Goal: Information Seeking & Learning: Learn about a topic

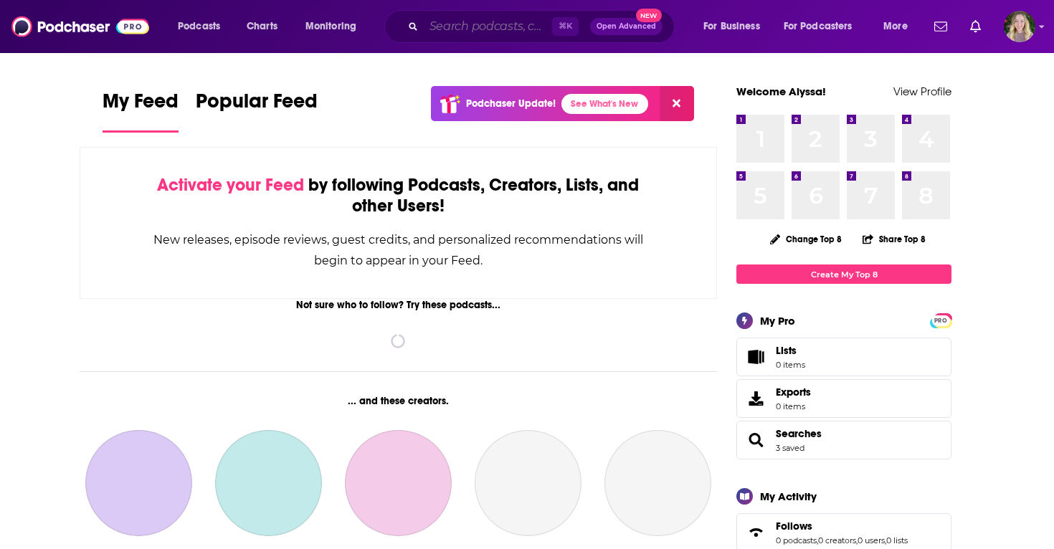
click at [498, 33] on input "Search podcasts, credits, & more..." at bounding box center [488, 26] width 128 height 23
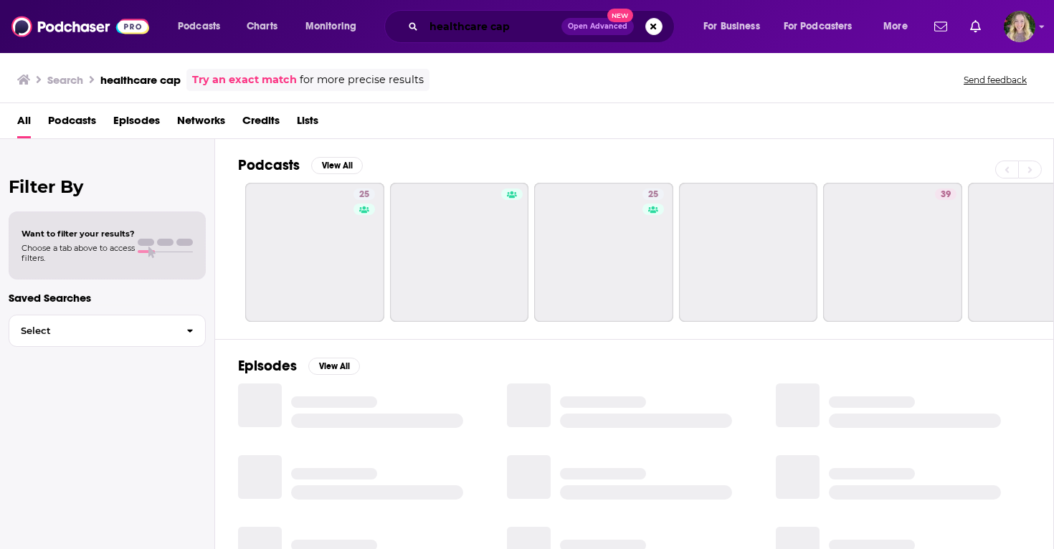
click at [495, 30] on input "healthcare cap" at bounding box center [493, 26] width 138 height 23
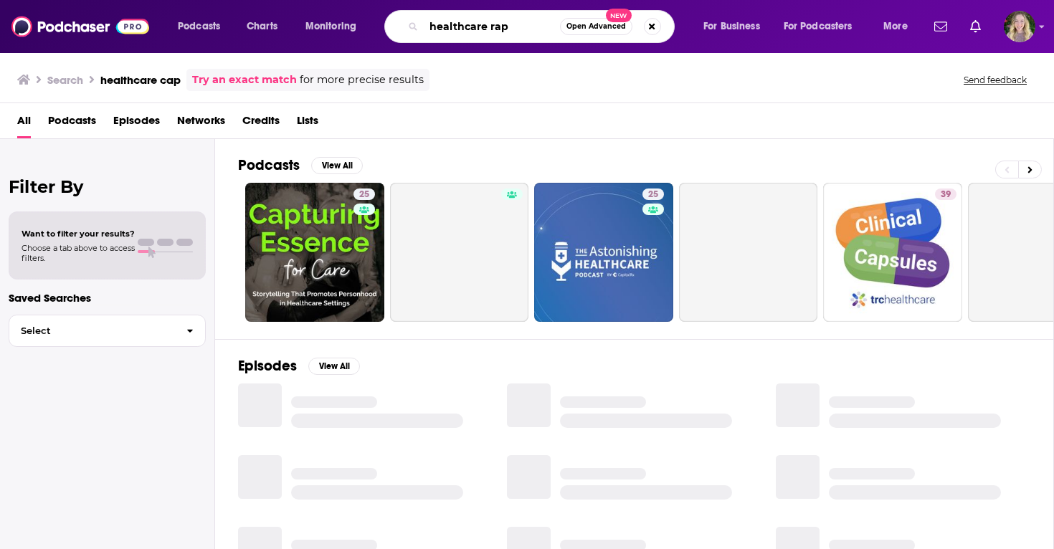
type input "healthcare rap"
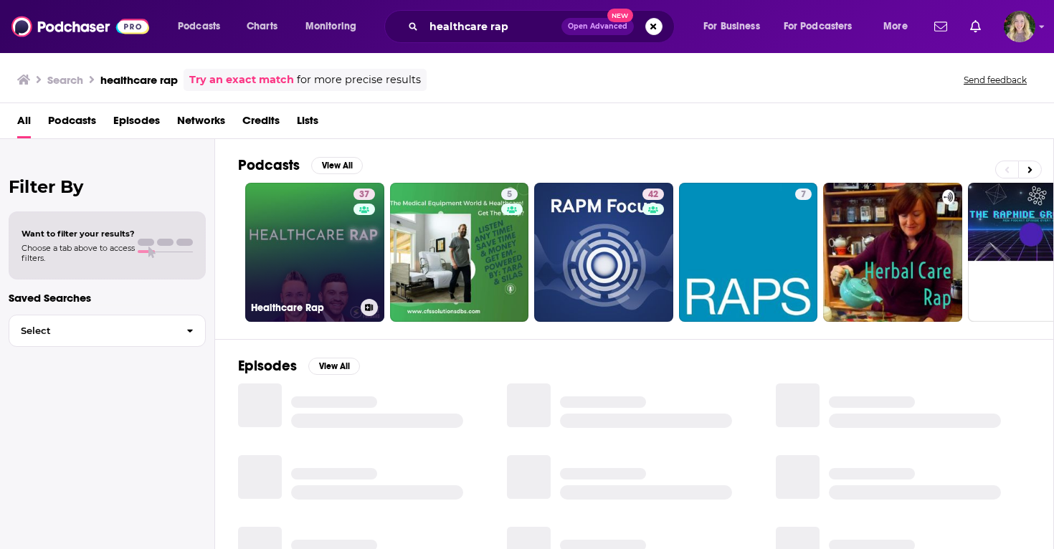
click at [311, 228] on link "37 Healthcare Rap" at bounding box center [314, 252] width 139 height 139
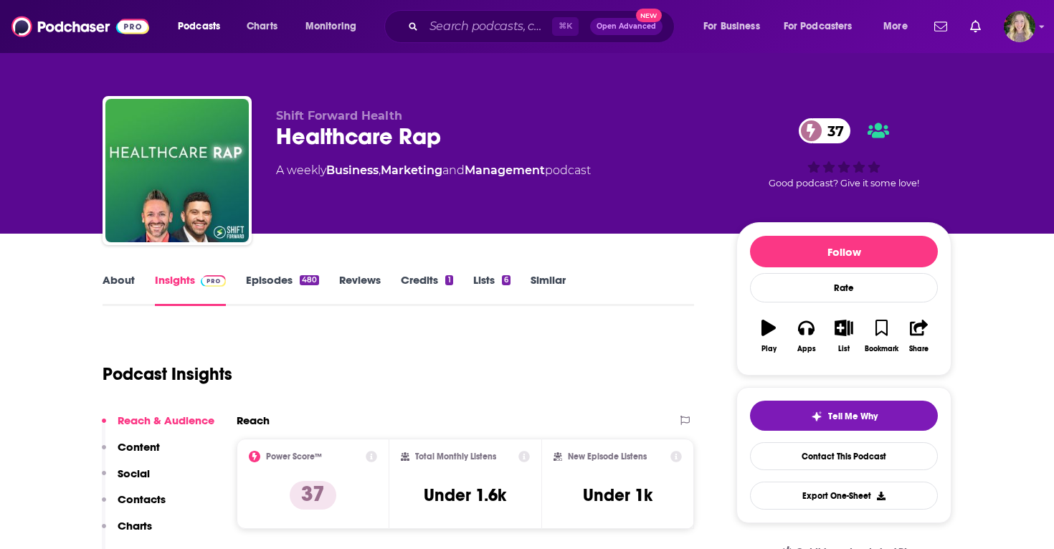
scroll to position [4, 0]
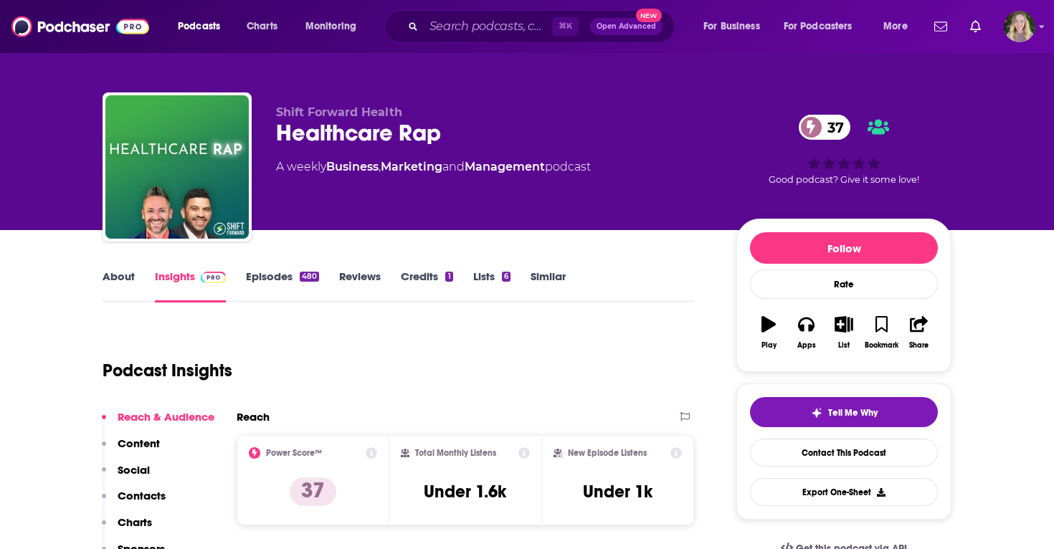
click at [117, 272] on link "About" at bounding box center [118, 285] width 32 height 33
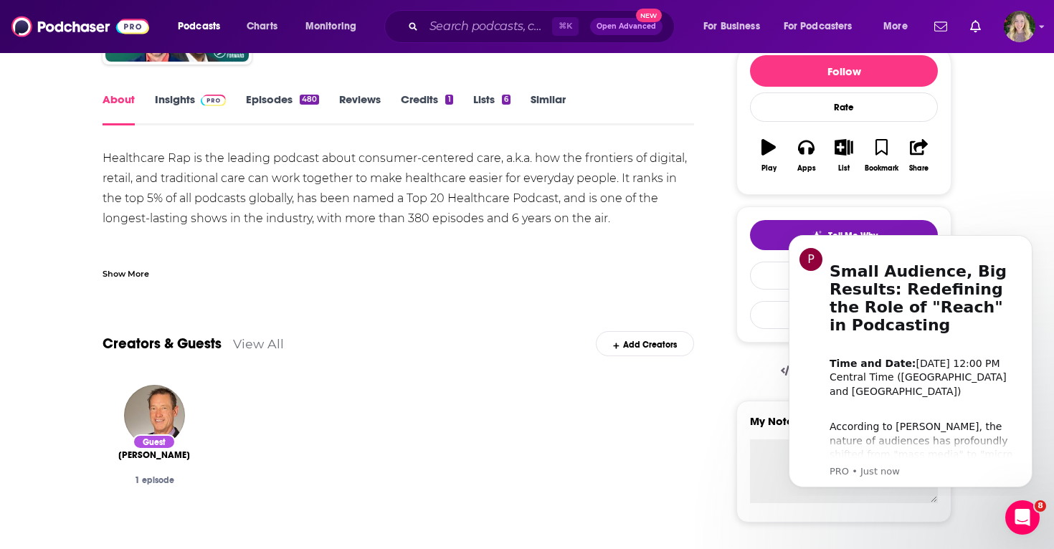
scroll to position [166, 0]
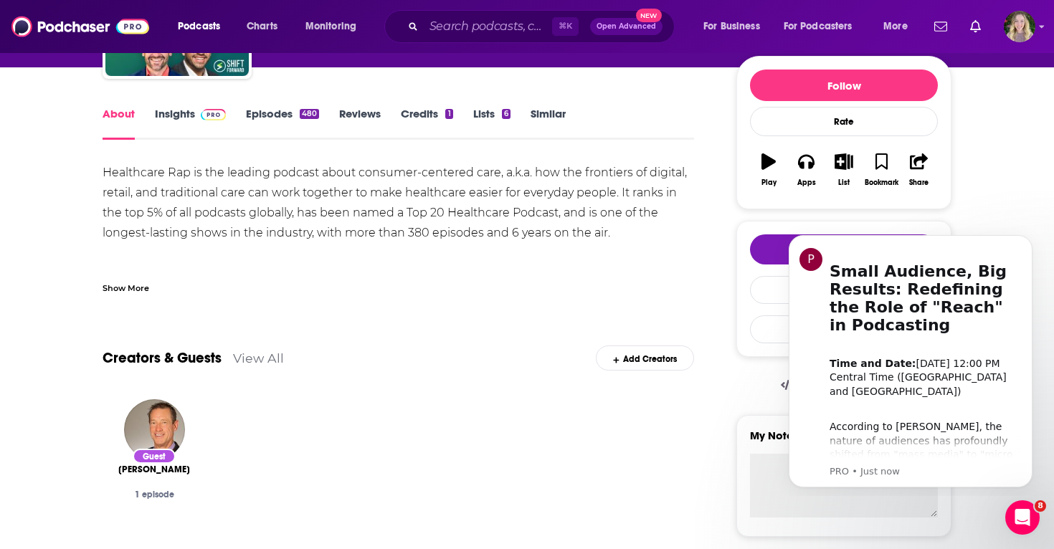
click at [170, 125] on link "Insights" at bounding box center [190, 123] width 71 height 33
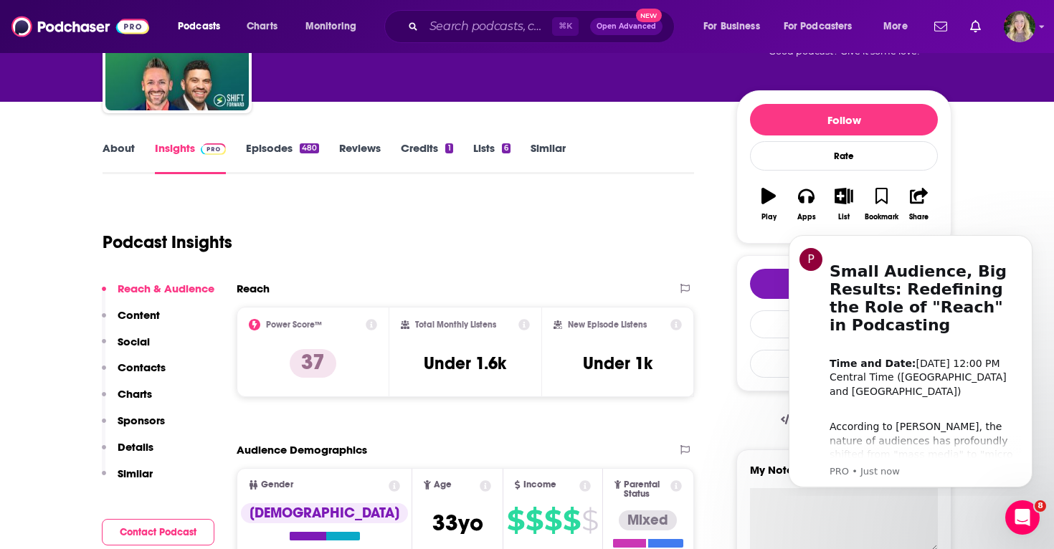
scroll to position [138, 0]
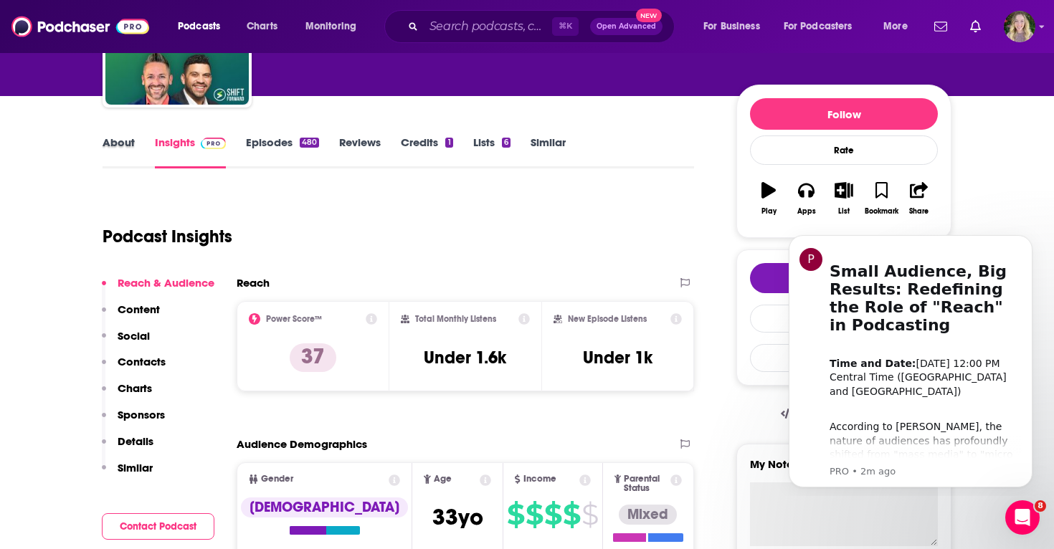
click at [133, 151] on div "About" at bounding box center [128, 151] width 52 height 33
click at [128, 142] on link "About" at bounding box center [118, 151] width 32 height 33
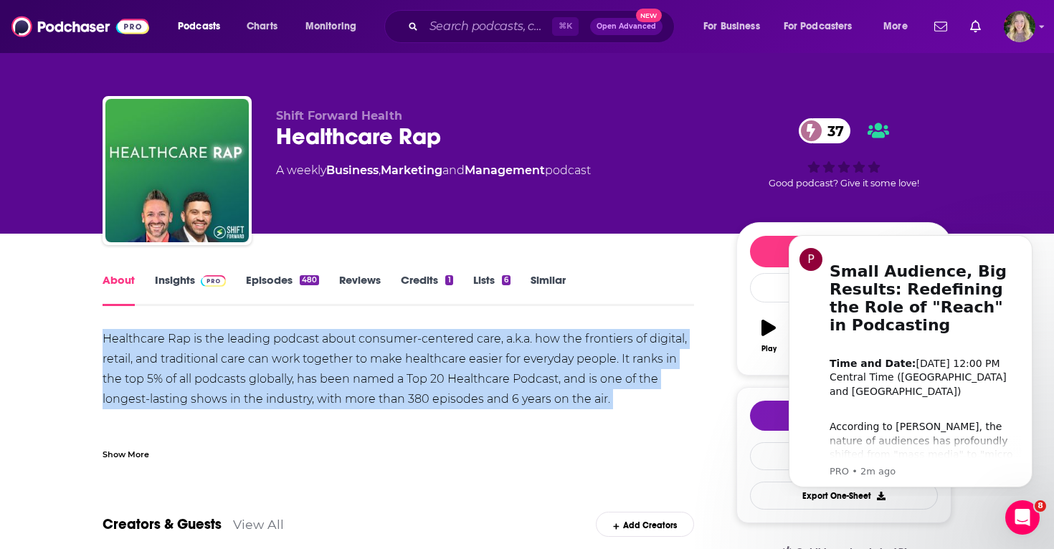
copy div "Healthcare Rap is the leading podcast about consumer-centered care, a.k.a. how …"
